Goal: Task Accomplishment & Management: Use online tool/utility

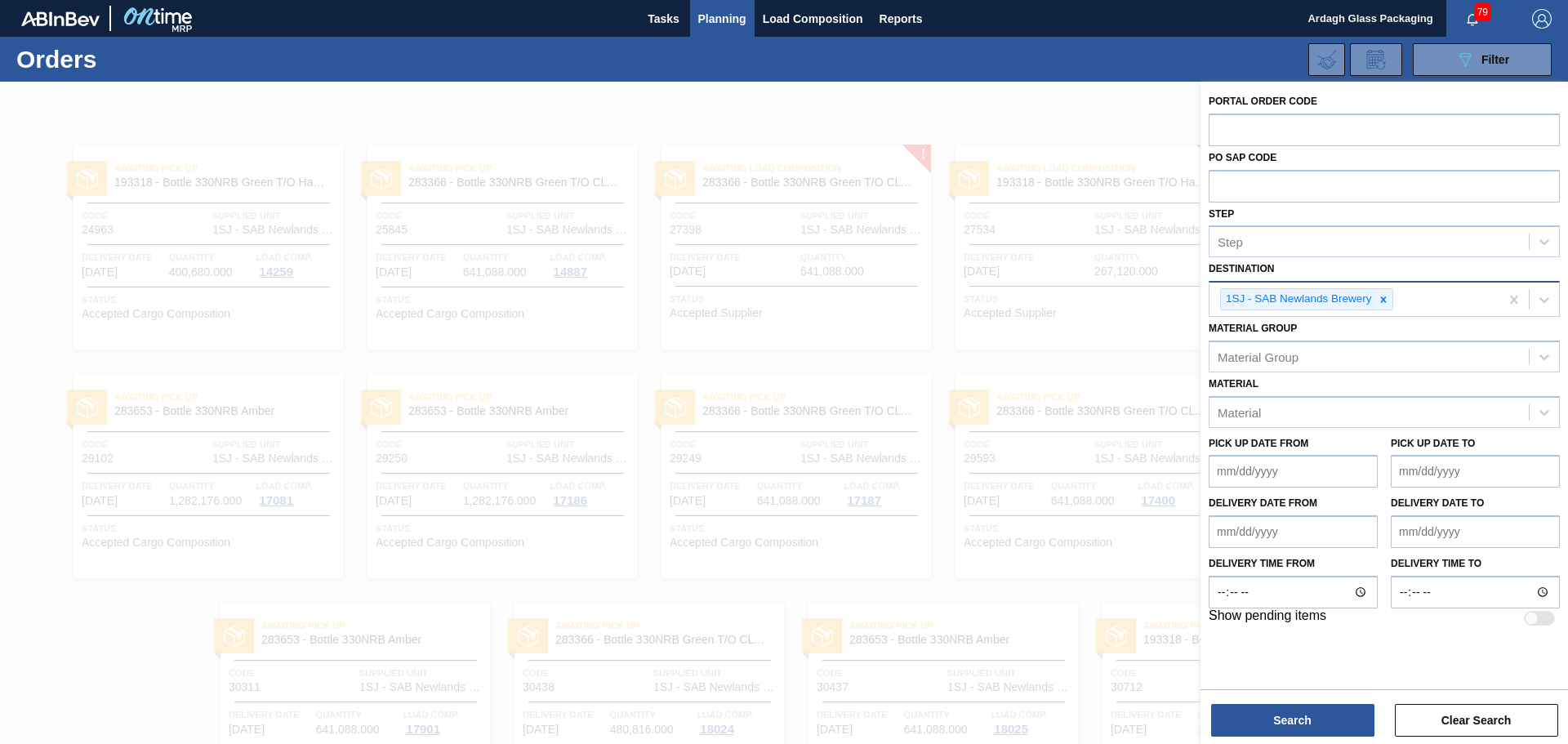
click at [1381, 305] on icon at bounding box center [1384, 299] width 11 height 11
click at [1541, 302] on icon at bounding box center [1545, 297] width 17 height 17
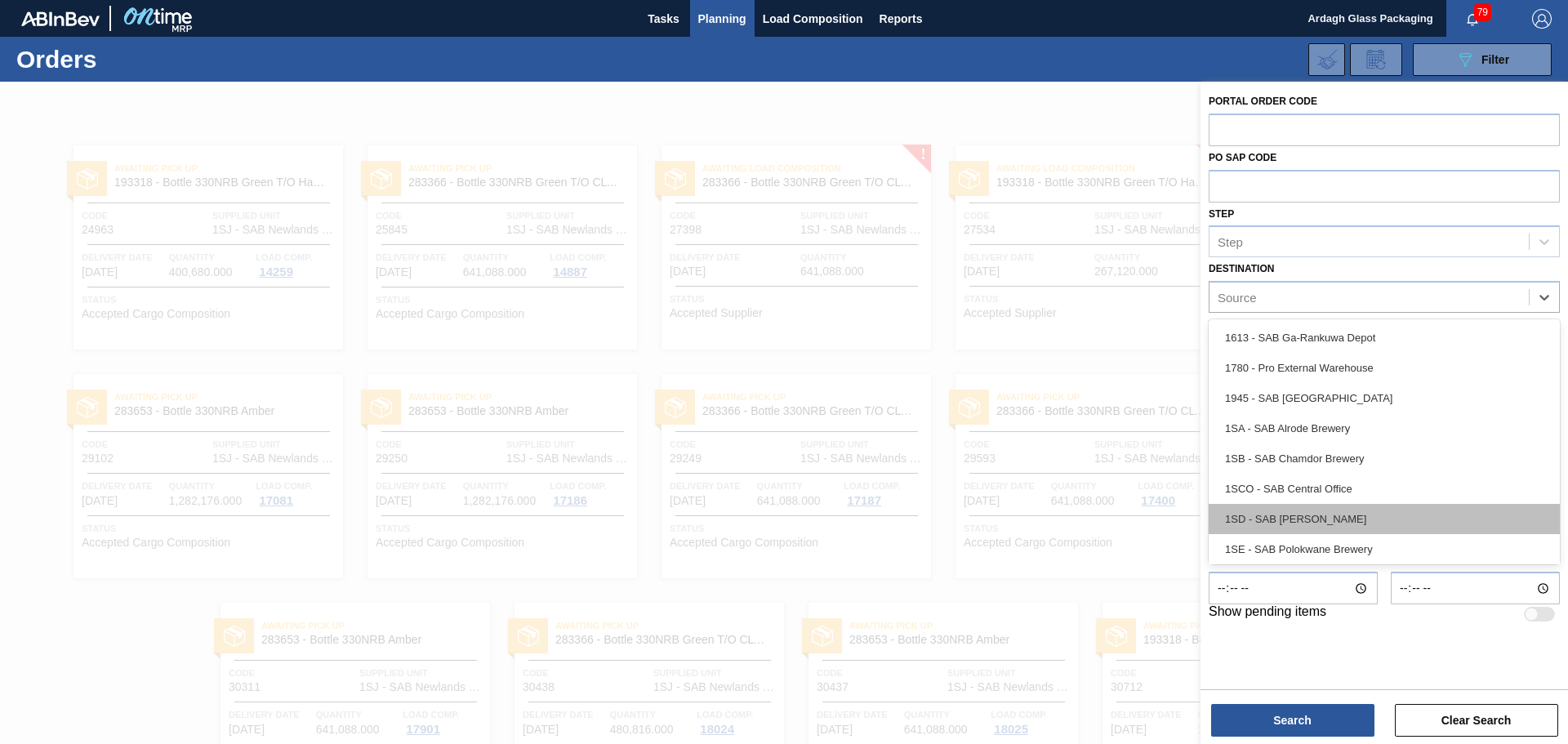
click at [1300, 518] on div "1SD - SAB [PERSON_NAME]" at bounding box center [1384, 518] width 351 height 30
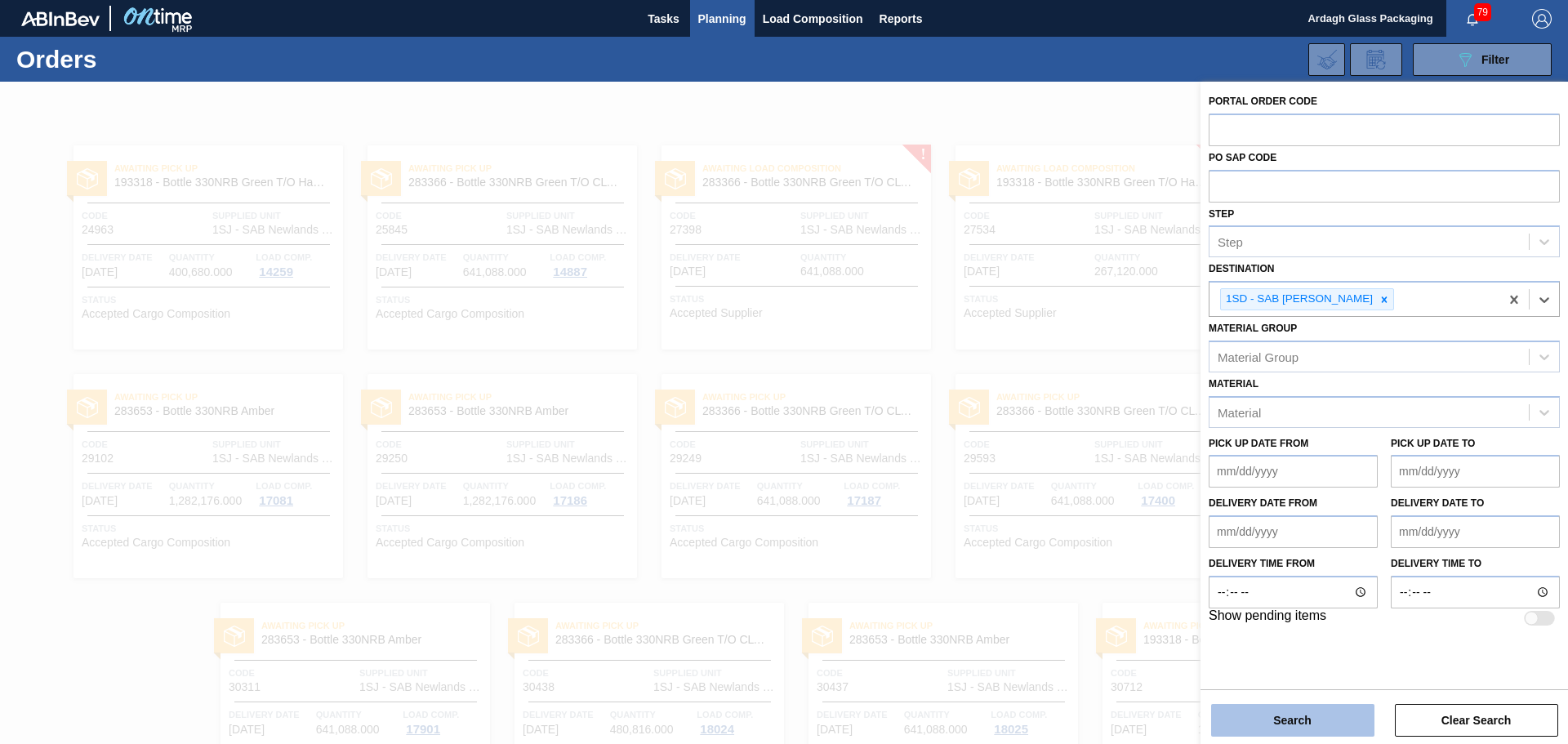
click at [1307, 730] on button "Search" at bounding box center [1293, 719] width 163 height 32
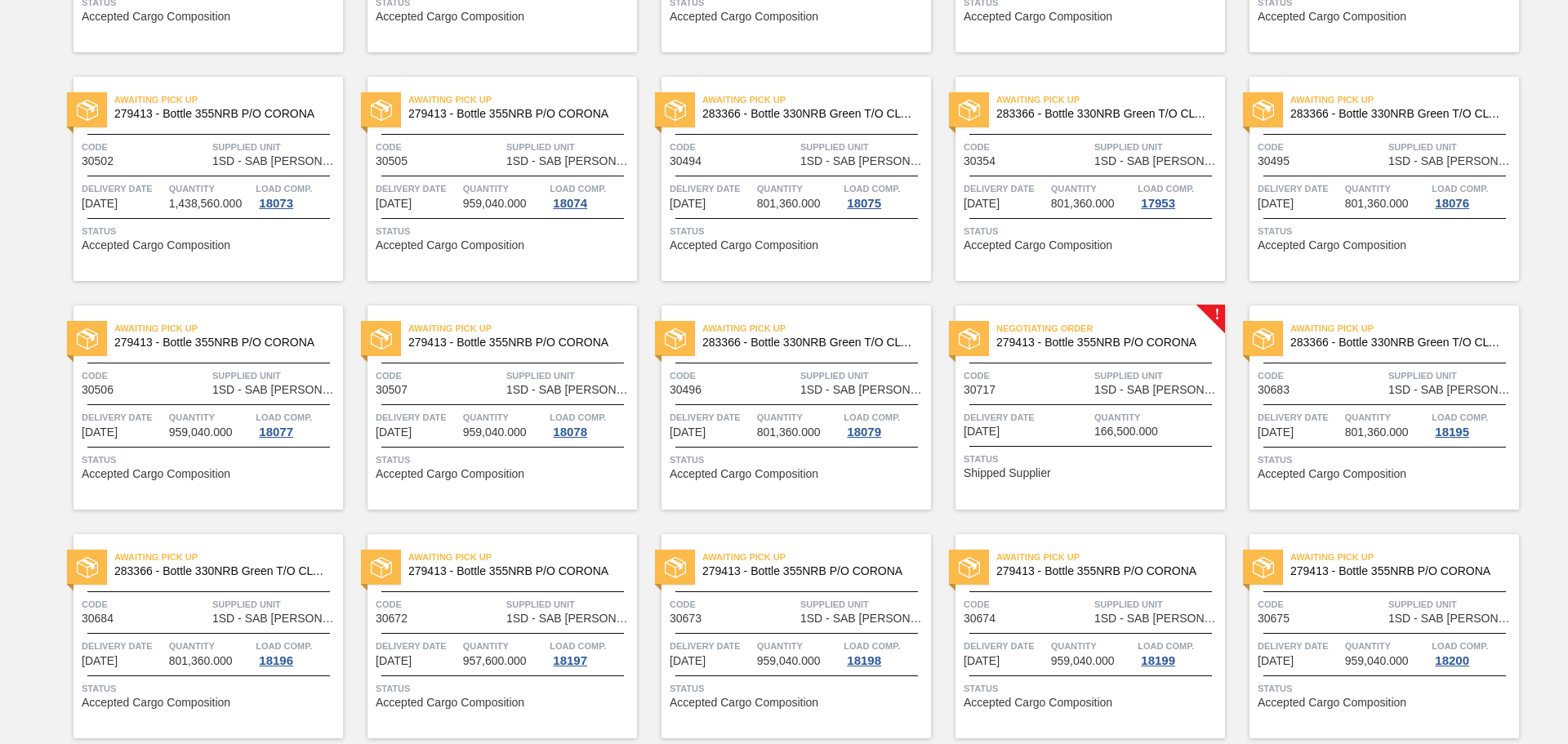
scroll to position [572, 0]
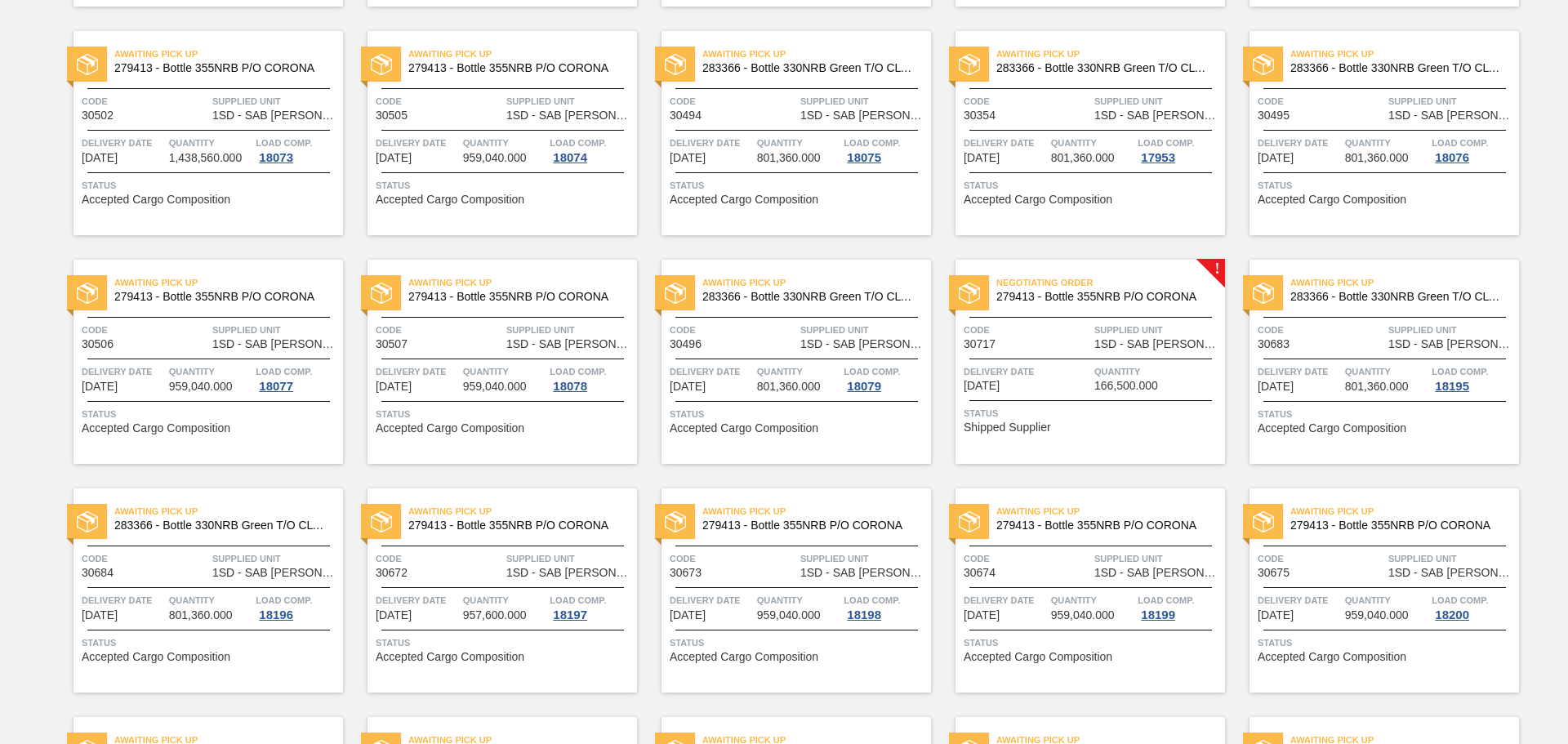
click at [1104, 348] on span "1SD - SAB [PERSON_NAME]" at bounding box center [1157, 343] width 126 height 12
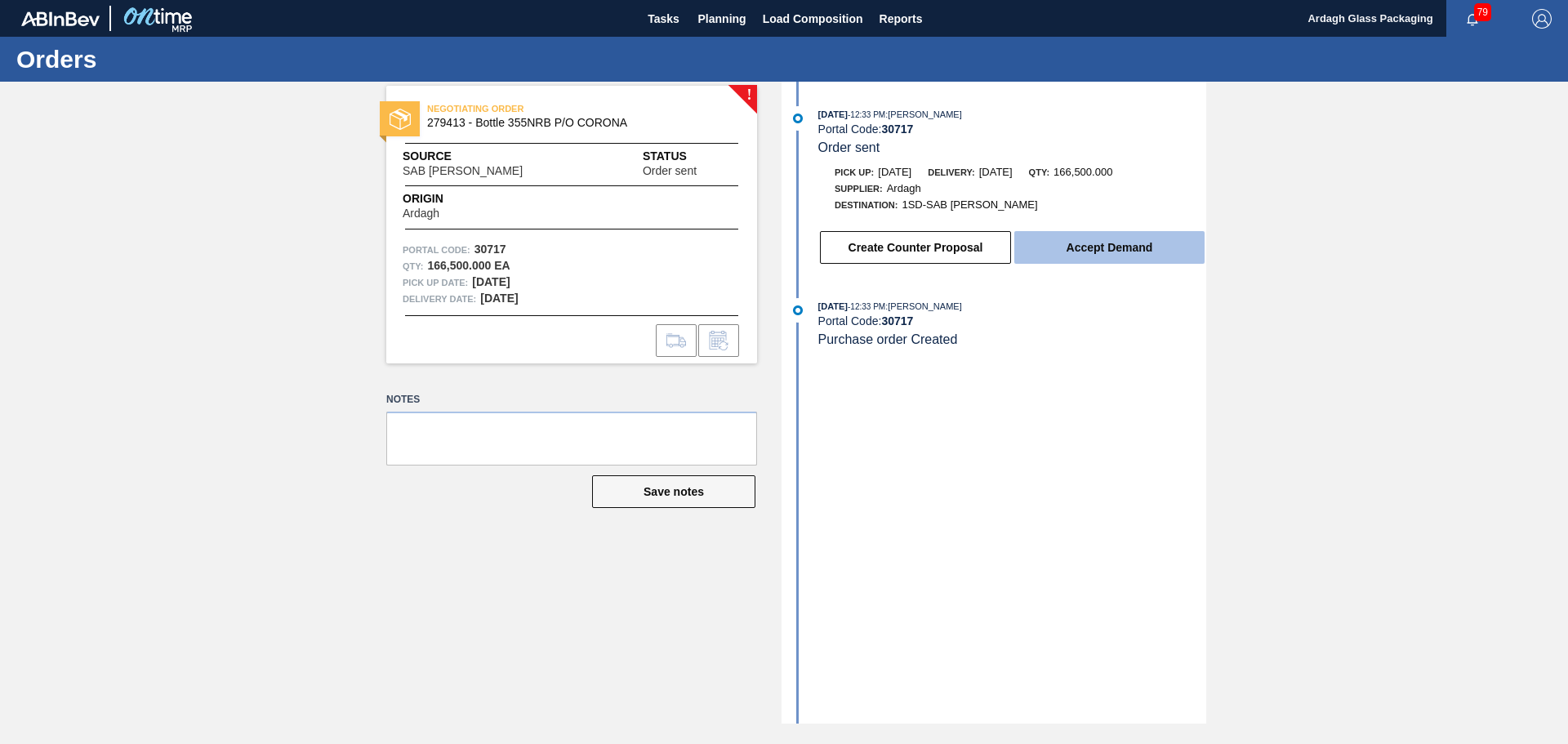
click at [1109, 251] on button "Accept Demand" at bounding box center [1109, 247] width 191 height 32
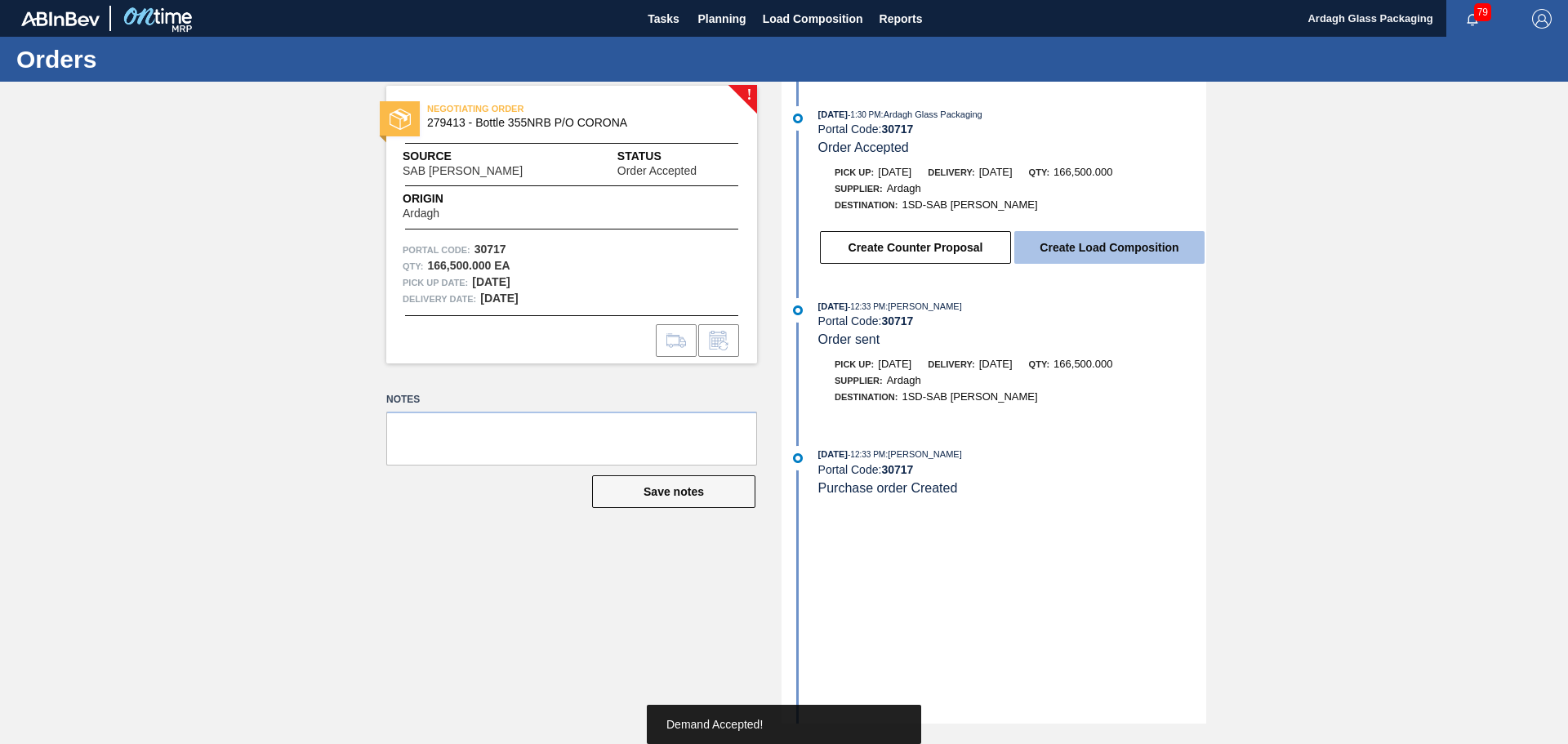
click at [1111, 251] on button "Create Load Composition" at bounding box center [1109, 247] width 191 height 32
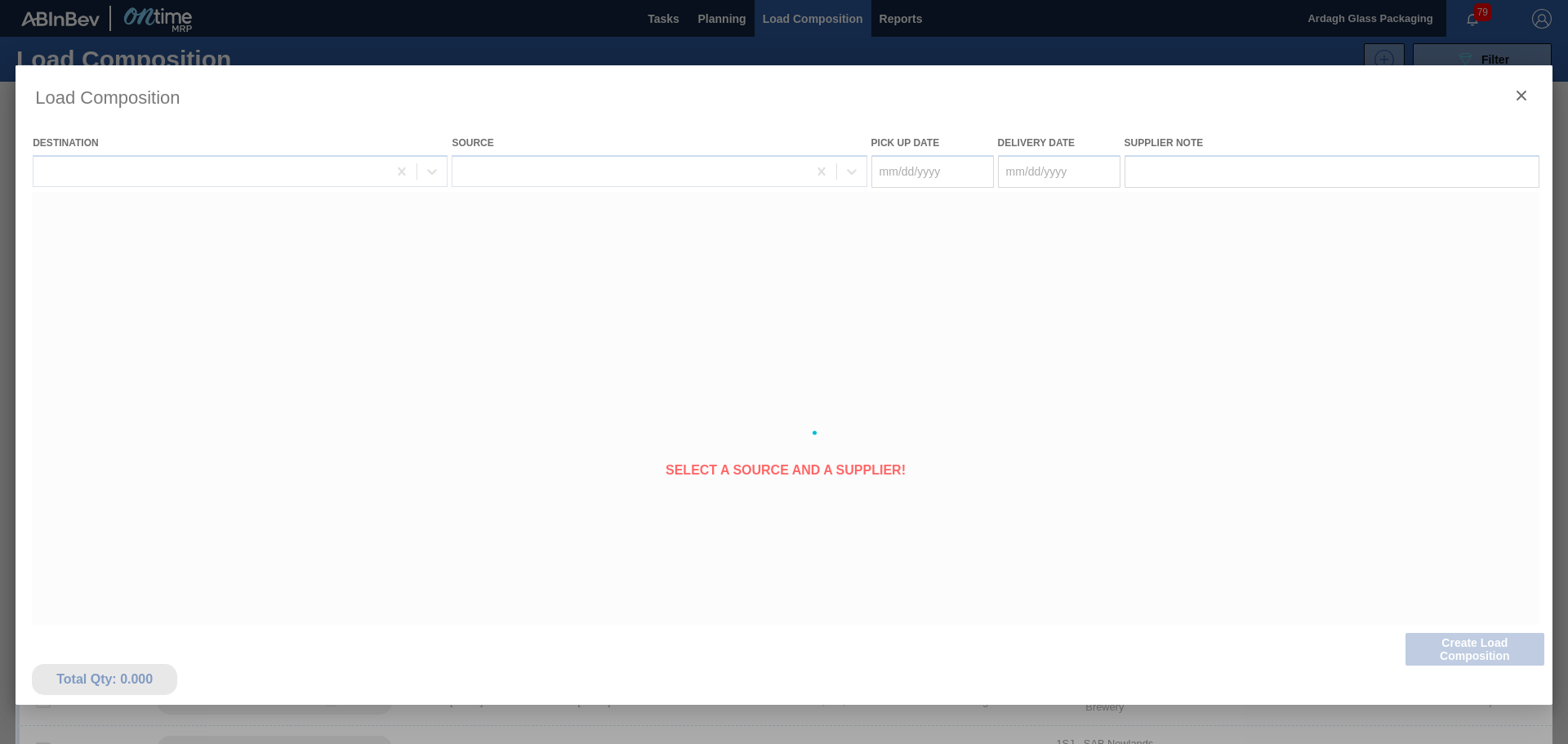
type Date "[DATE]"
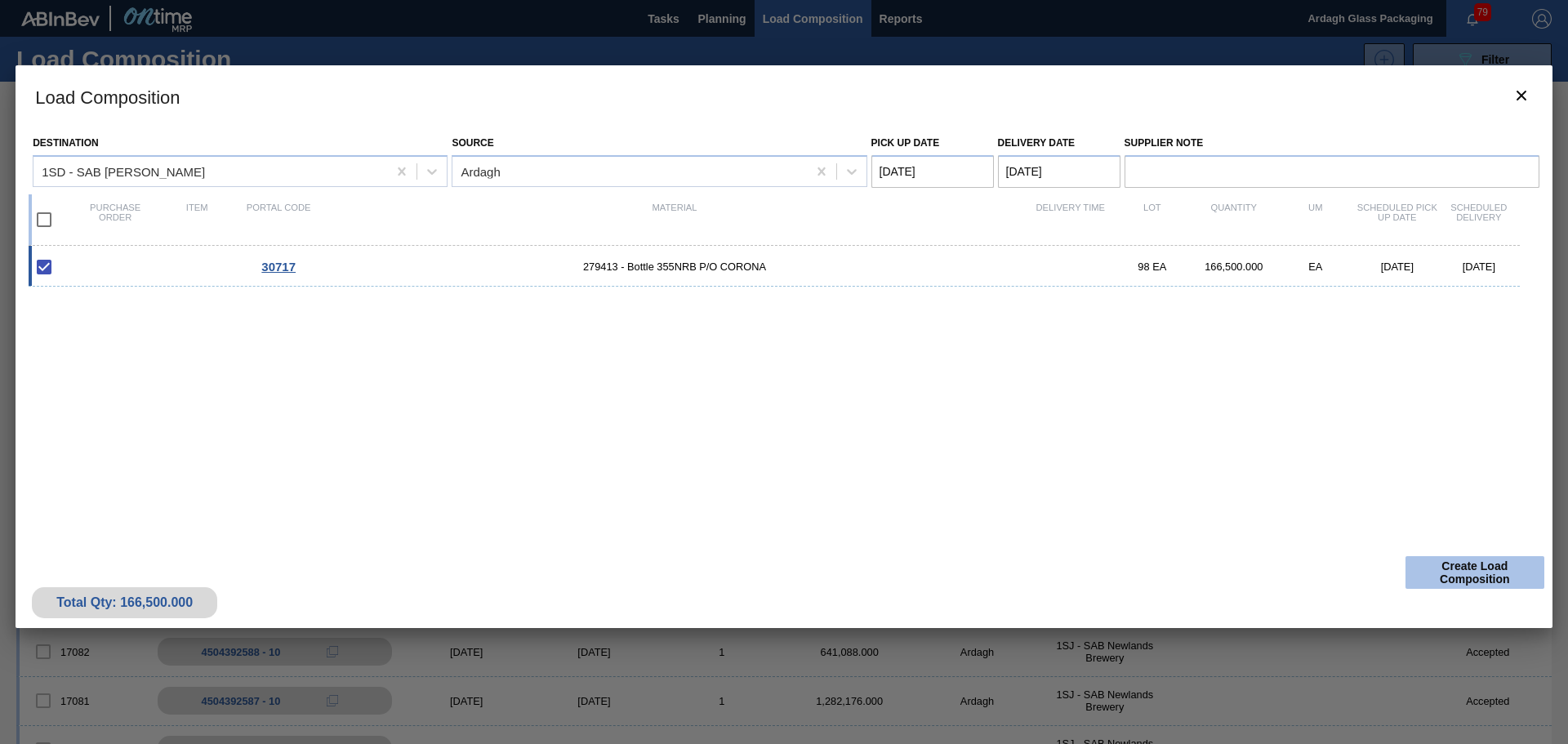
click at [1451, 565] on button "Create Load Composition" at bounding box center [1475, 572] width 139 height 32
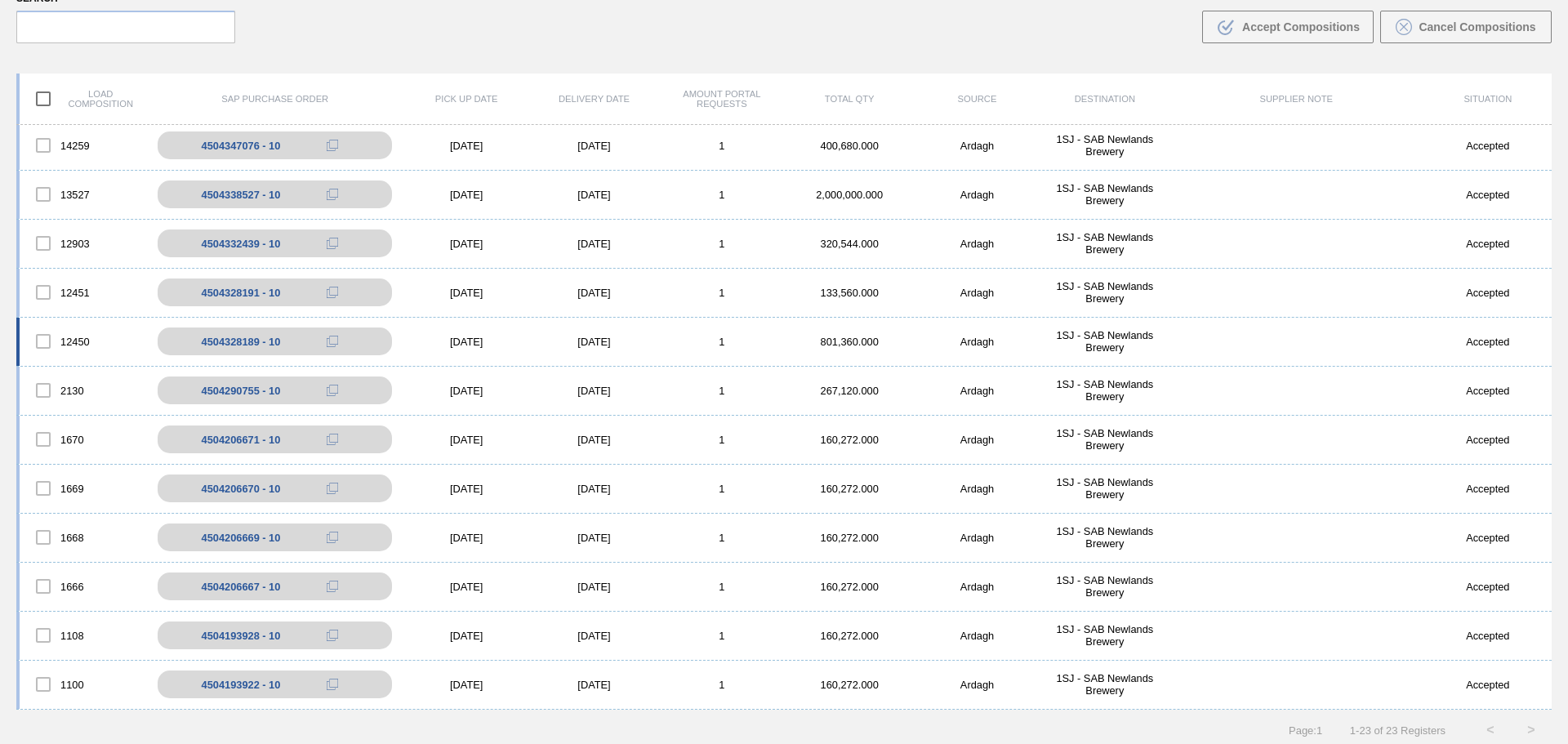
scroll to position [118, 0]
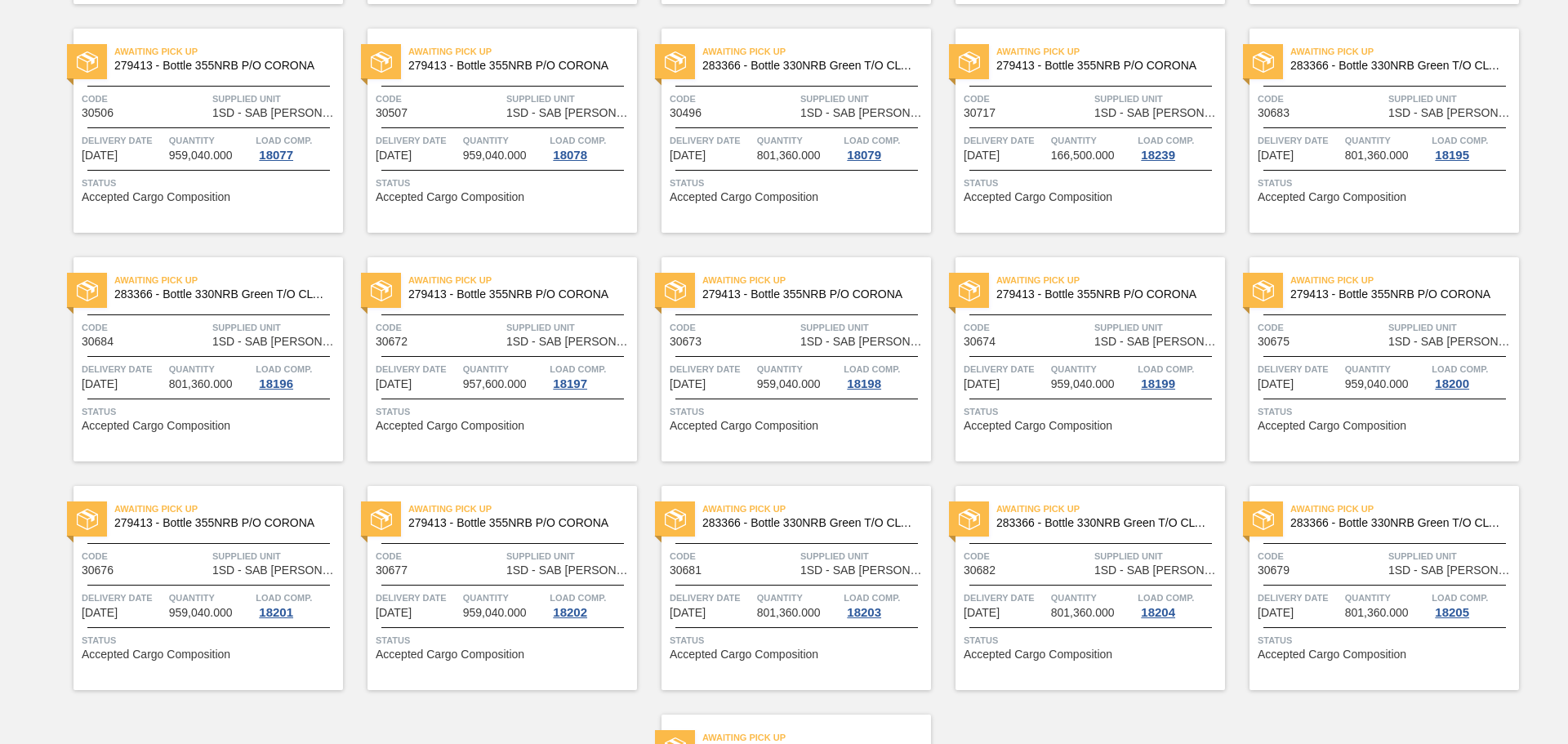
scroll to position [1038, 0]
